Goal: Information Seeking & Learning: Learn about a topic

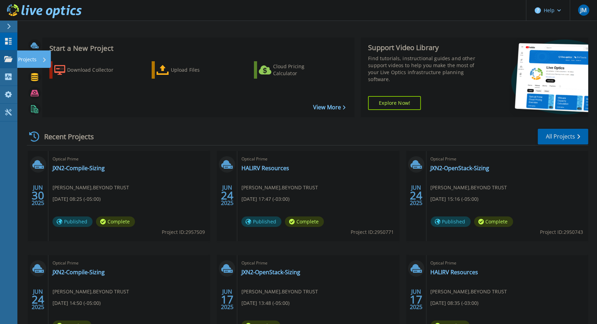
click at [31, 58] on p "Projects" at bounding box center [27, 59] width 18 height 18
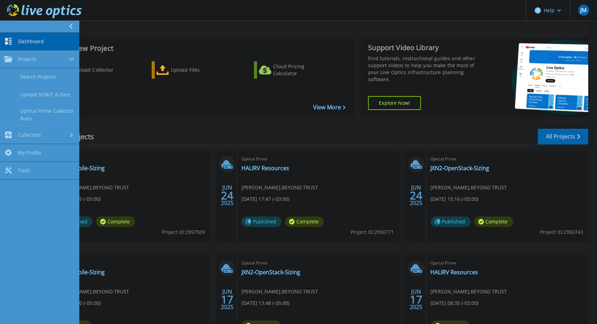
click at [11, 42] on icon at bounding box center [8, 41] width 7 height 7
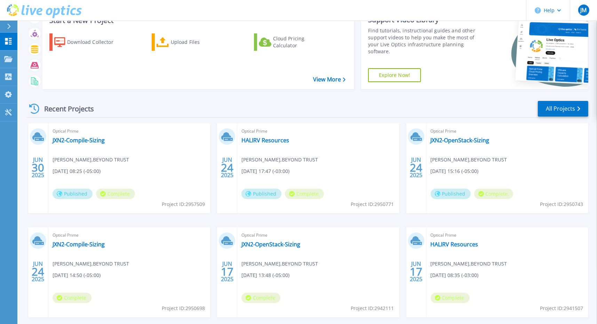
scroll to position [62, 0]
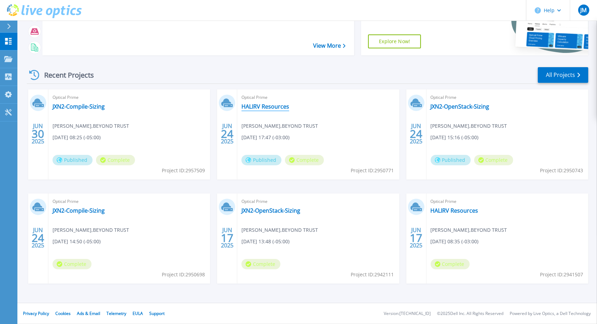
click at [276, 106] on link "HALIRV Resources" at bounding box center [266, 106] width 48 height 7
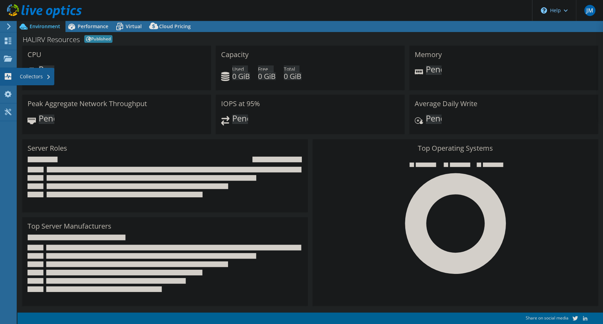
select select "USD"
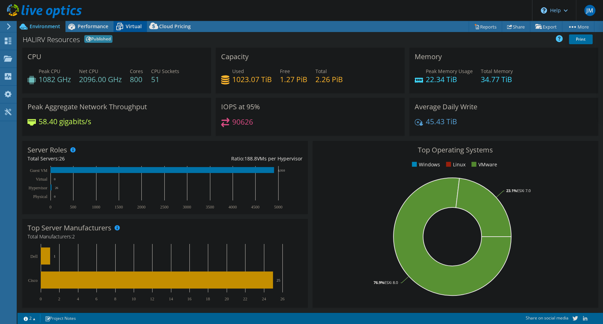
click at [117, 27] on icon at bounding box center [119, 27] width 12 height 12
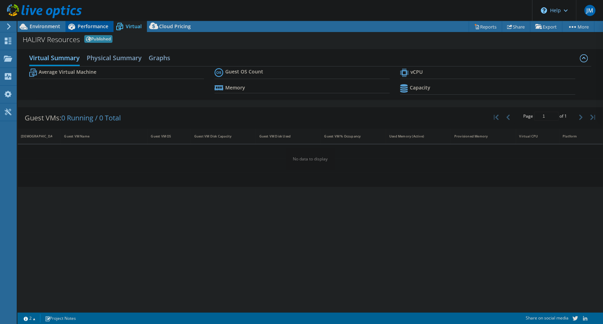
click at [97, 26] on span "Performance" at bounding box center [93, 26] width 31 height 7
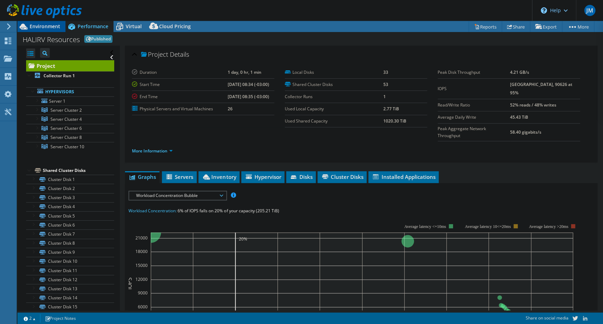
click at [33, 31] on div "Environment" at bounding box center [41, 26] width 48 height 11
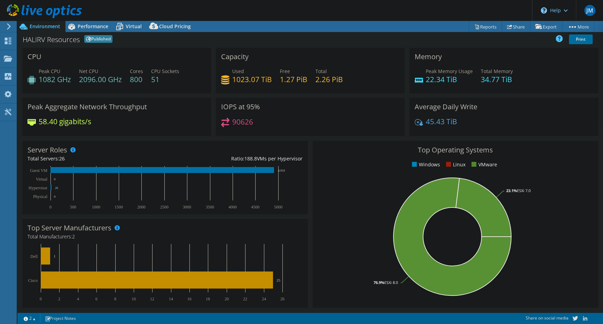
click at [8, 28] on icon at bounding box center [8, 26] width 5 height 6
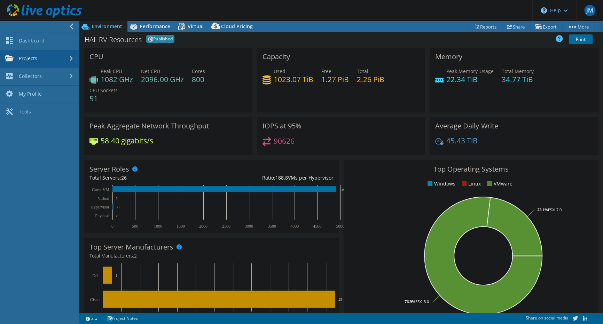
click at [39, 61] on link "Projects" at bounding box center [39, 59] width 79 height 18
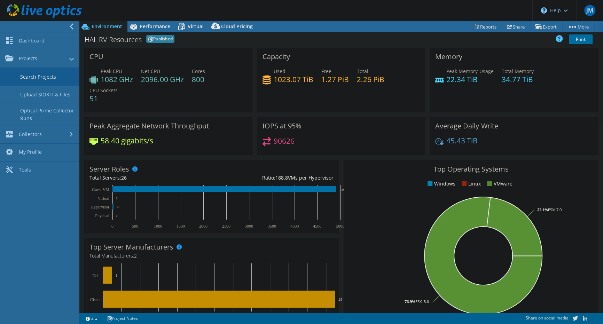
click at [51, 75] on link "Search Projects" at bounding box center [39, 77] width 79 height 18
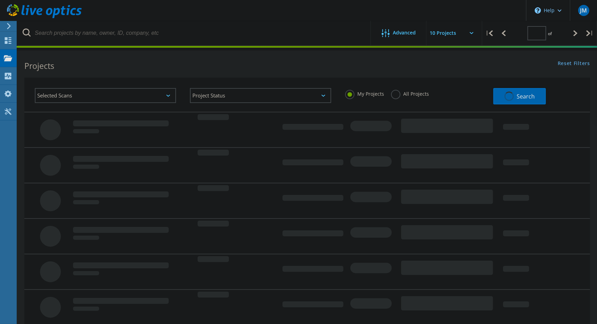
type input "1"
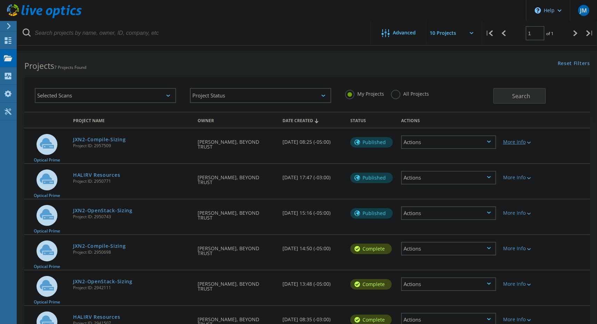
click at [516, 140] on div "More Info" at bounding box center [522, 142] width 38 height 5
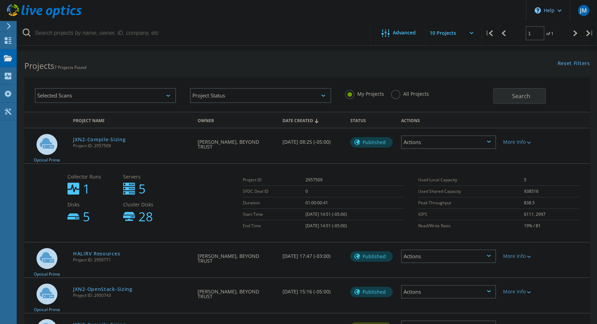
scroll to position [34, 0]
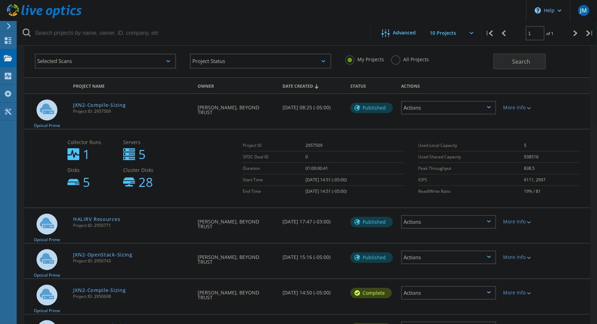
click at [474, 107] on div "Actions" at bounding box center [448, 108] width 95 height 14
click at [275, 118] on div "Requested By [PERSON_NAME], BEYOND TRUST" at bounding box center [236, 111] width 85 height 35
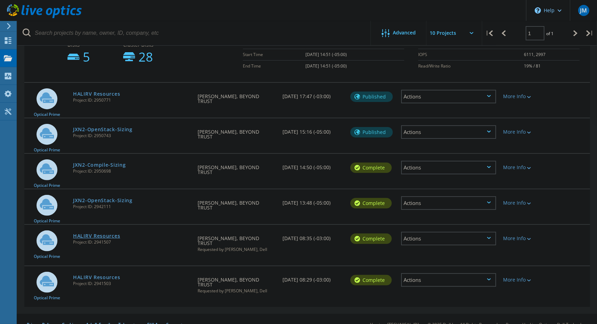
click at [94, 235] on link "HALIRV Resources" at bounding box center [96, 236] width 47 height 5
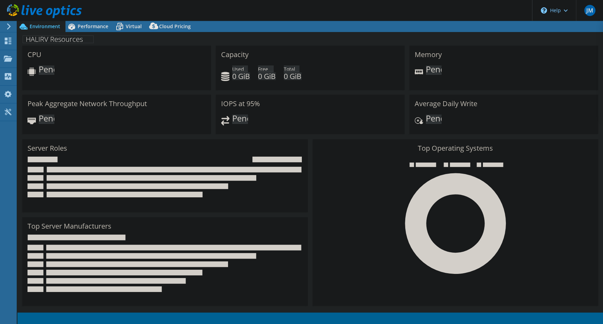
select select "USD"
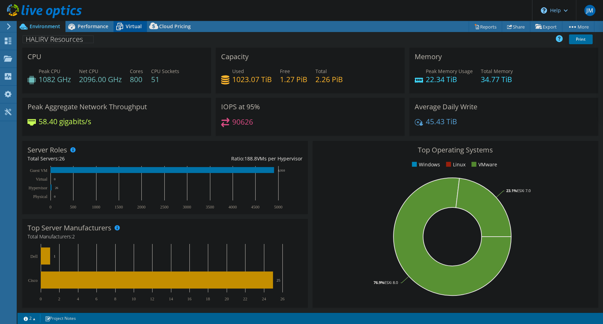
drag, startPoint x: 136, startPoint y: 22, endPoint x: 127, endPoint y: 29, distance: 11.8
click at [136, 22] on div "Virtual" at bounding box center [129, 26] width 33 height 11
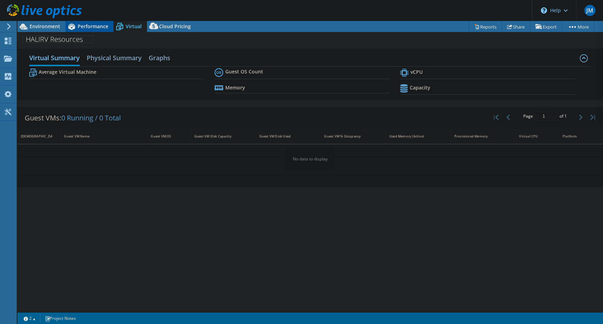
click at [86, 26] on span "Performance" at bounding box center [93, 26] width 31 height 7
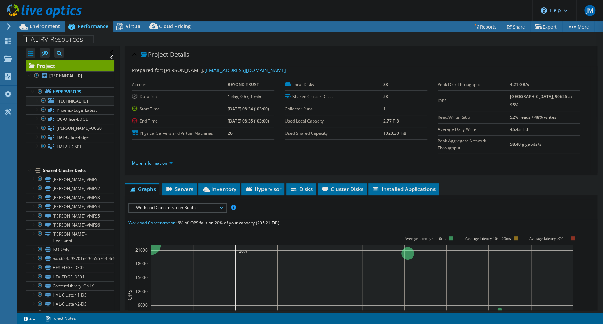
drag, startPoint x: 43, startPoint y: 101, endPoint x: 43, endPoint y: 105, distance: 4.9
click at [43, 101] on div at bounding box center [43, 100] width 7 height 8
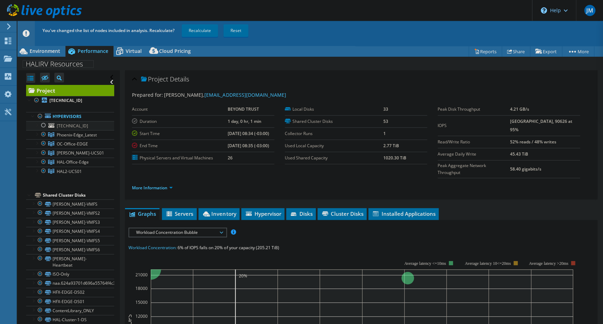
click at [43, 108] on ul "Hypervisors 10.1.50.15 Datastore01" at bounding box center [70, 144] width 88 height 78
click at [42, 135] on div at bounding box center [43, 134] width 7 height 8
click at [43, 142] on div at bounding box center [43, 143] width 7 height 8
click at [42, 158] on div at bounding box center [43, 162] width 7 height 8
click at [41, 171] on div at bounding box center [43, 171] width 7 height 8
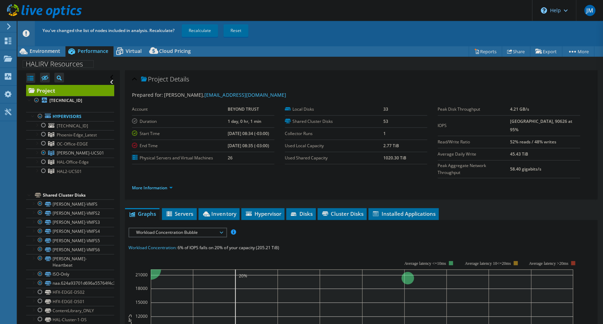
drag, startPoint x: 395, startPoint y: 144, endPoint x: 377, endPoint y: 143, distance: 18.1
click at [377, 143] on tr "Used Local Capacity 2.77 TiB" at bounding box center [356, 146] width 142 height 12
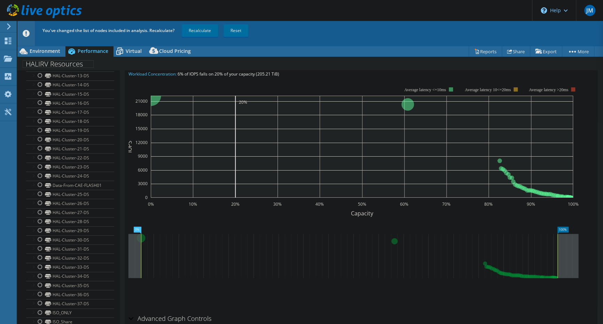
scroll to position [360, 0]
